Goal: Task Accomplishment & Management: Complete application form

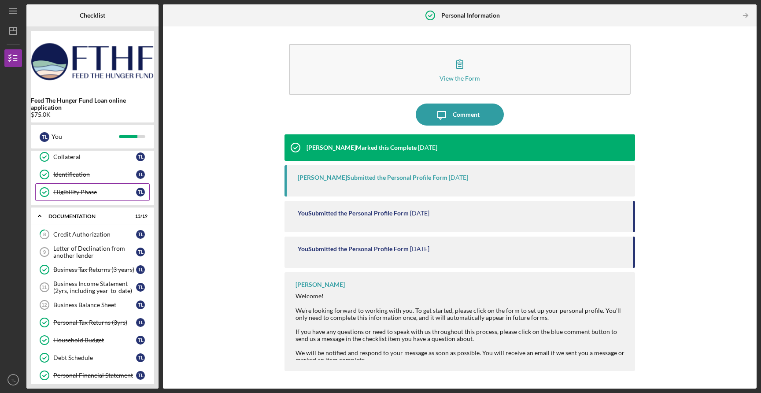
scroll to position [145, 0]
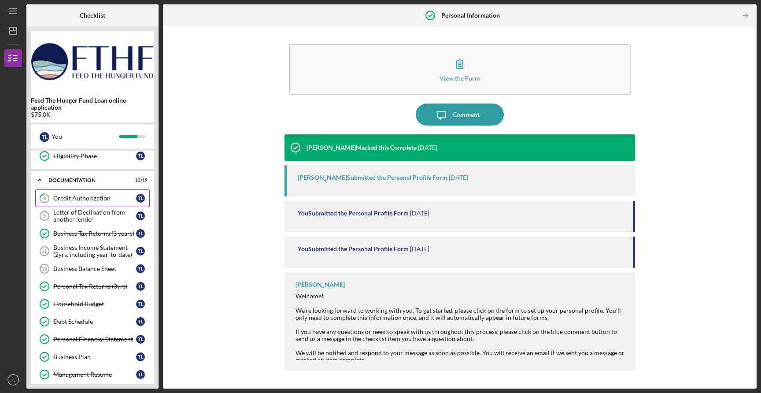
click at [85, 199] on div "Credit Authorization" at bounding box center [94, 198] width 83 height 7
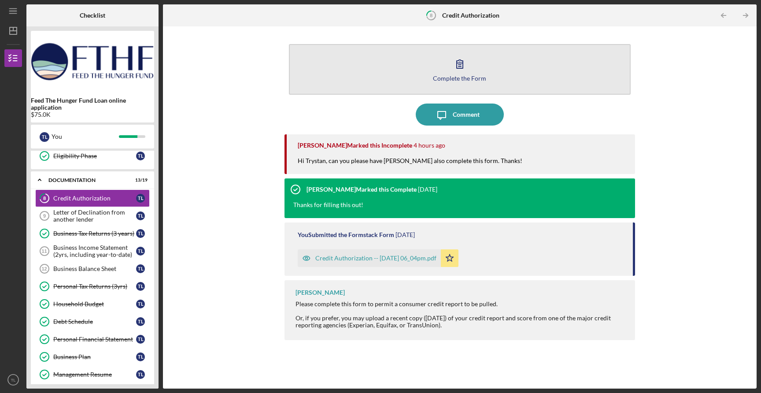
click at [460, 77] on div "Complete the Form" at bounding box center [459, 78] width 53 height 7
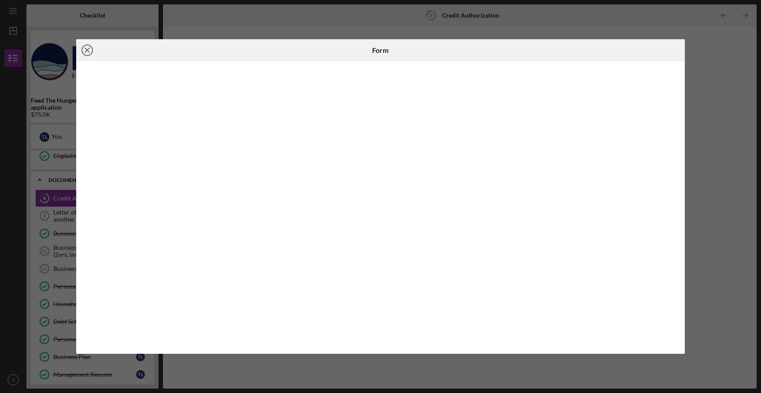
click at [88, 49] on line at bounding box center [87, 50] width 4 height 4
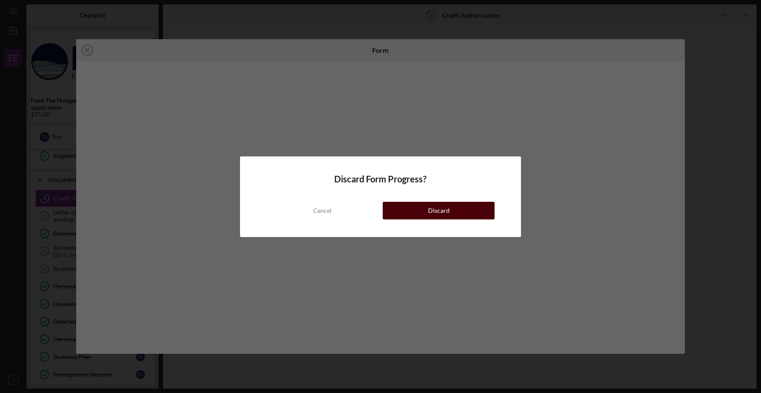
click at [409, 214] on button "Discard" at bounding box center [439, 211] width 112 height 18
